Goal: Book appointment/travel/reservation

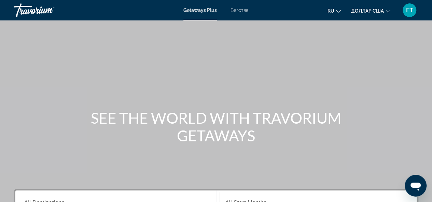
click at [238, 11] on font "Бегства" at bounding box center [239, 10] width 18 height 5
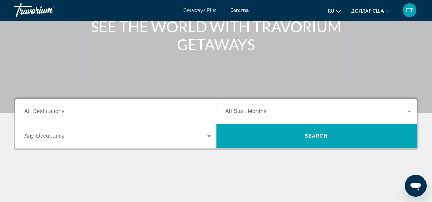
scroll to position [102, 0]
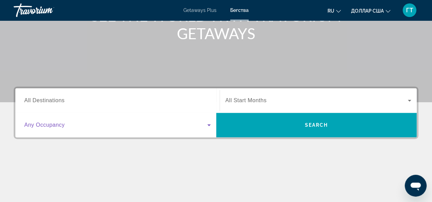
click at [207, 127] on icon "Search widget" at bounding box center [209, 125] width 8 height 8
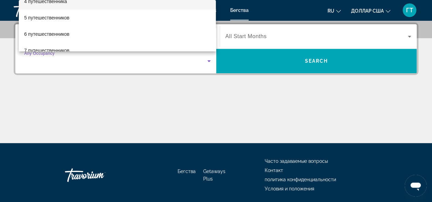
scroll to position [68, 0]
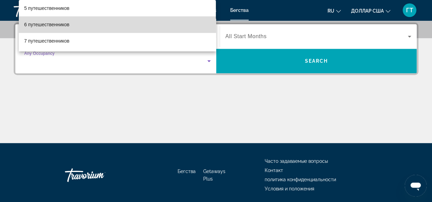
click at [132, 26] on mat-option "6 путешественников" at bounding box center [117, 24] width 197 height 16
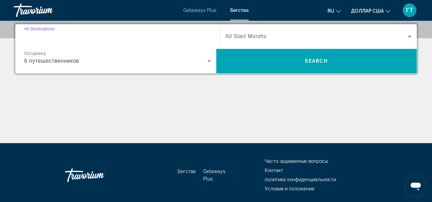
click at [154, 35] on input "Destination All Destinations" at bounding box center [117, 37] width 186 height 8
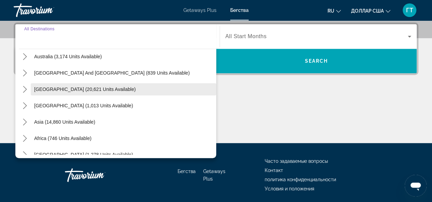
scroll to position [111, 0]
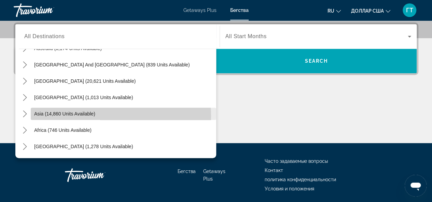
click at [112, 116] on span "Select destination: Asia (14,860 units available)" at bounding box center [123, 114] width 185 height 16
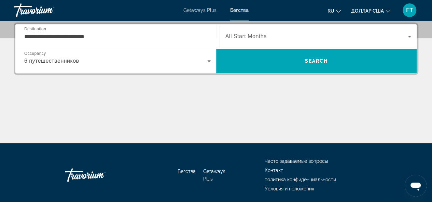
click at [130, 42] on div "**********" at bounding box center [117, 36] width 186 height 19
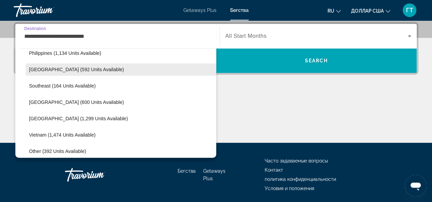
scroll to position [327, 0]
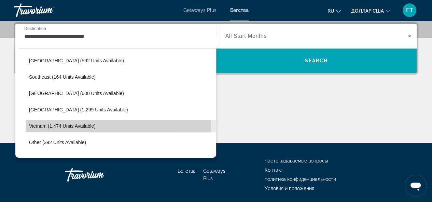
click at [107, 125] on span "Select destination: Vietnam (1,474 units available)" at bounding box center [121, 126] width 190 height 16
type input "**********"
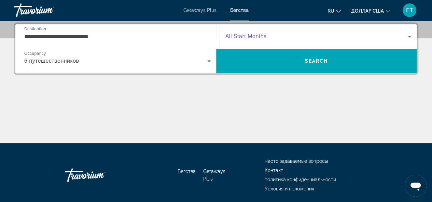
click at [399, 34] on span "Search widget" at bounding box center [316, 36] width 183 height 8
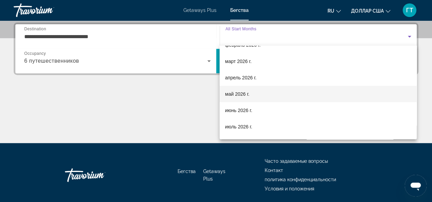
scroll to position [102, 0]
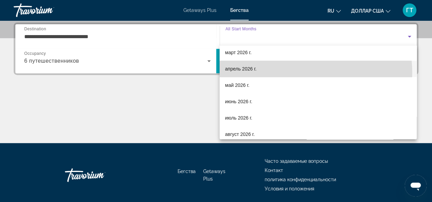
click at [307, 73] on mat-option "апрель 2026 г." at bounding box center [317, 69] width 197 height 16
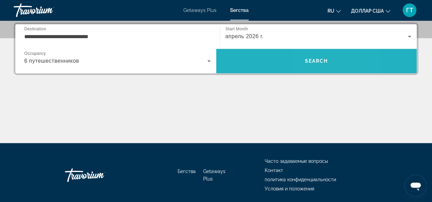
click at [312, 58] on span "Search" at bounding box center [315, 60] width 23 height 5
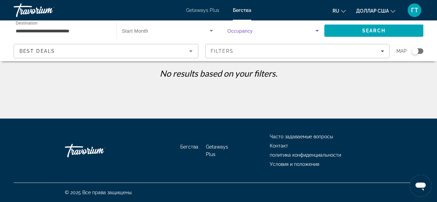
click at [318, 30] on icon "Search widget" at bounding box center [317, 31] width 8 height 8
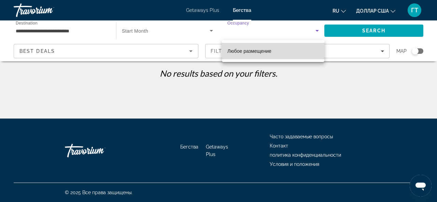
click at [283, 51] on mat-option "Любое размещение" at bounding box center [273, 51] width 102 height 16
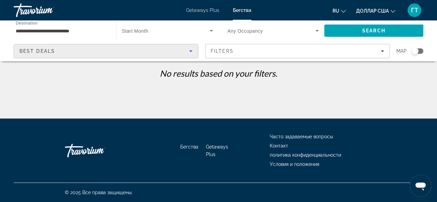
click at [192, 53] on icon "Sort by" at bounding box center [191, 51] width 8 height 8
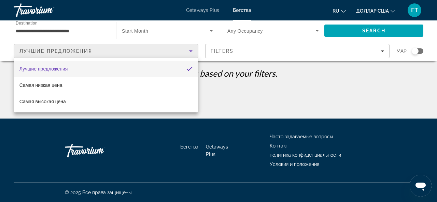
click at [382, 51] on div at bounding box center [218, 101] width 437 height 202
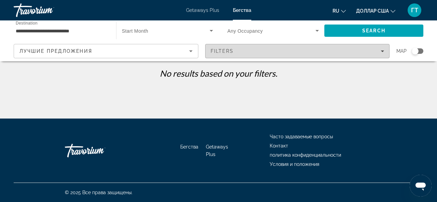
click at [381, 51] on icon "Filters" at bounding box center [382, 50] width 3 height 3
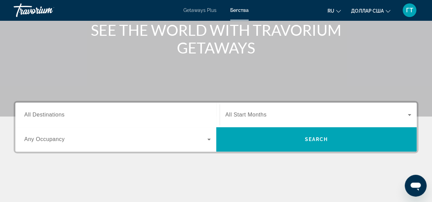
scroll to position [102, 0]
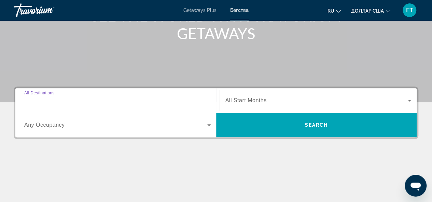
click at [173, 102] on input "Destination All Destinations" at bounding box center [117, 101] width 186 height 8
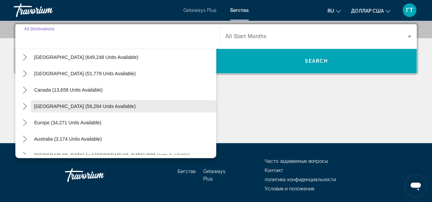
scroll to position [34, 0]
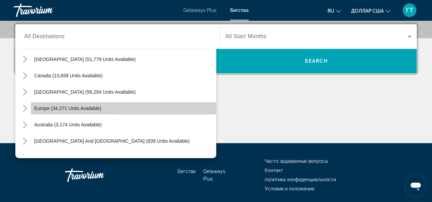
click at [142, 110] on span "Select destination: Europe (34,271 units available)" at bounding box center [123, 108] width 185 height 16
type input "**********"
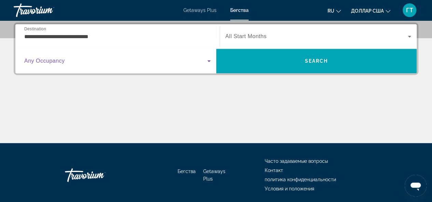
click at [162, 65] on span "Search widget" at bounding box center [115, 61] width 183 height 8
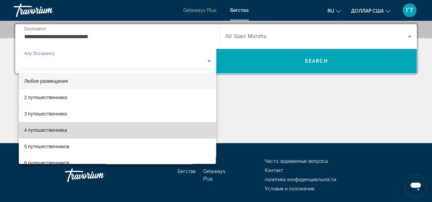
click at [153, 127] on mat-option "4 путешественника" at bounding box center [117, 130] width 197 height 16
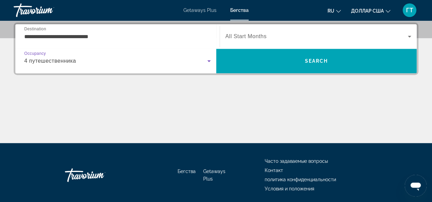
click at [406, 37] on icon "Search widget" at bounding box center [409, 36] width 8 height 8
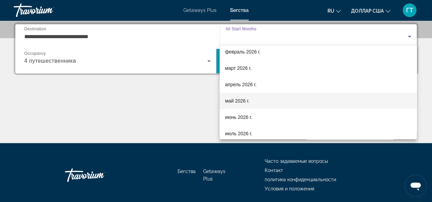
scroll to position [102, 0]
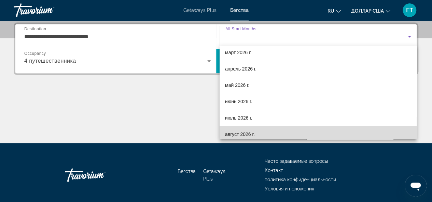
click at [350, 130] on mat-option "август 2026 г." at bounding box center [317, 134] width 197 height 16
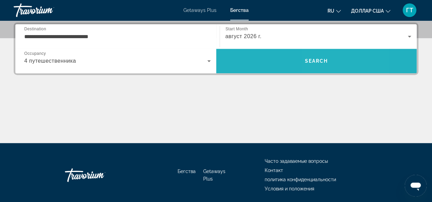
click at [321, 63] on span "Search" at bounding box center [315, 60] width 23 height 5
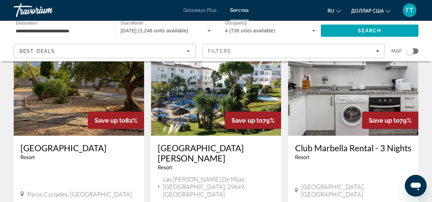
scroll to position [580, 0]
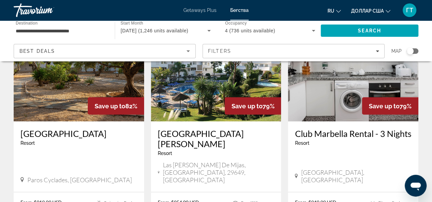
click at [203, 128] on h3 "[GEOGRAPHIC_DATA][PERSON_NAME]" at bounding box center [216, 138] width 117 height 20
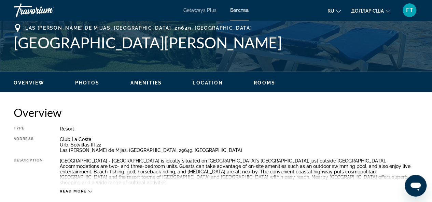
scroll to position [307, 0]
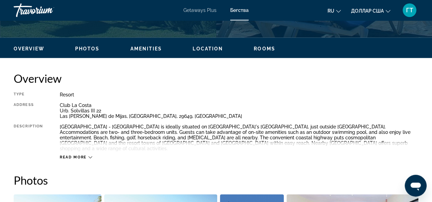
click at [89, 155] on button "Read more" at bounding box center [76, 157] width 32 height 5
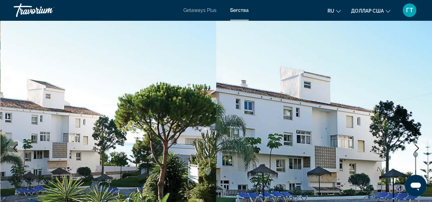
scroll to position [0, 0]
